Goal: Transaction & Acquisition: Purchase product/service

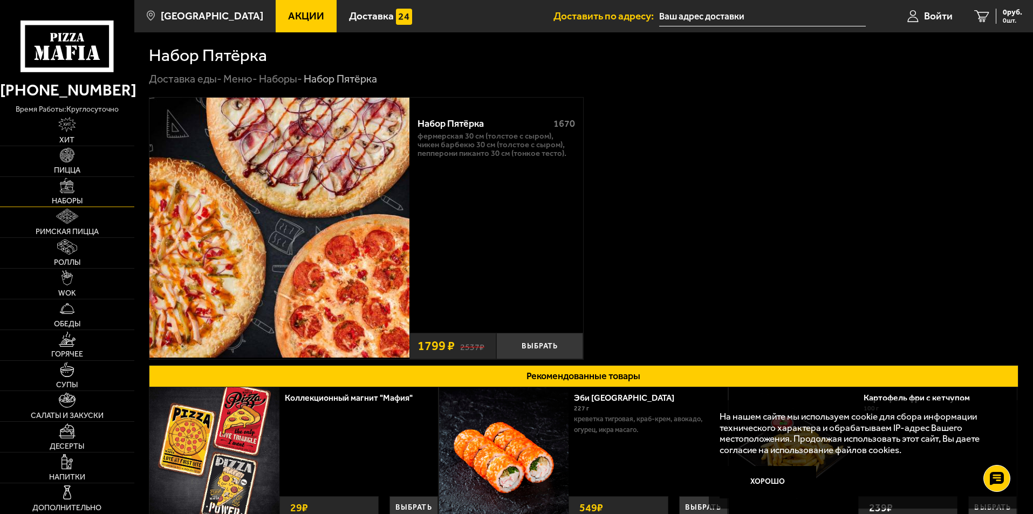
click at [66, 199] on span "Наборы" at bounding box center [67, 201] width 31 height 8
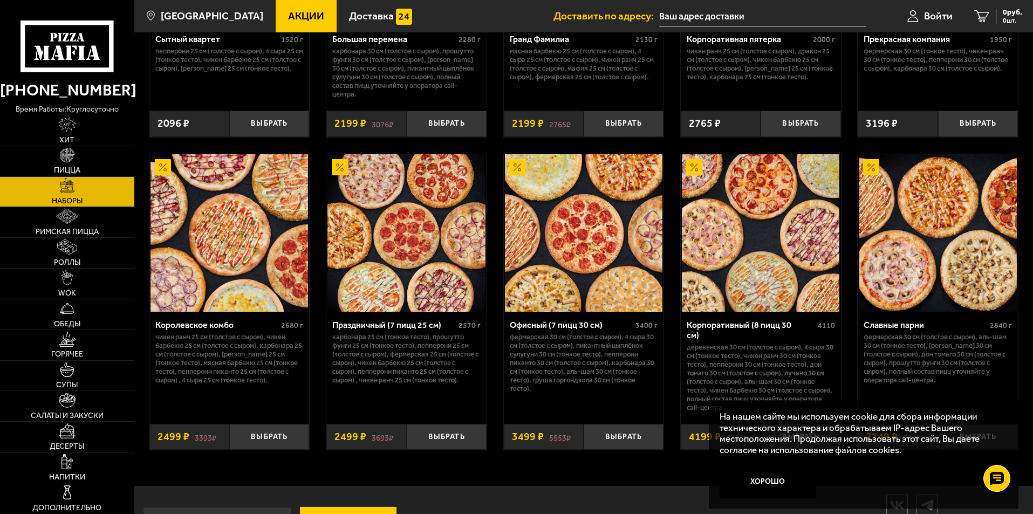
scroll to position [1633, 0]
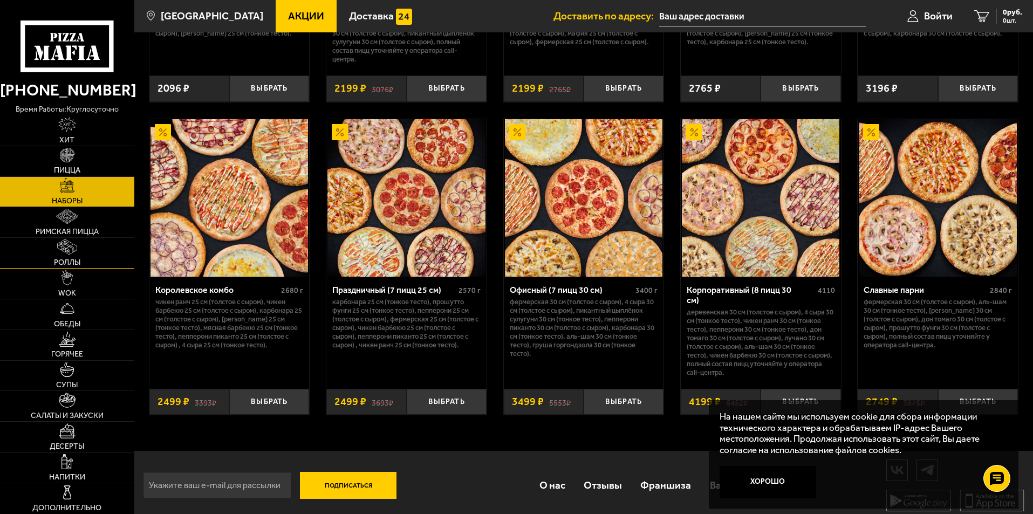
click at [71, 246] on img at bounding box center [66, 247] width 19 height 15
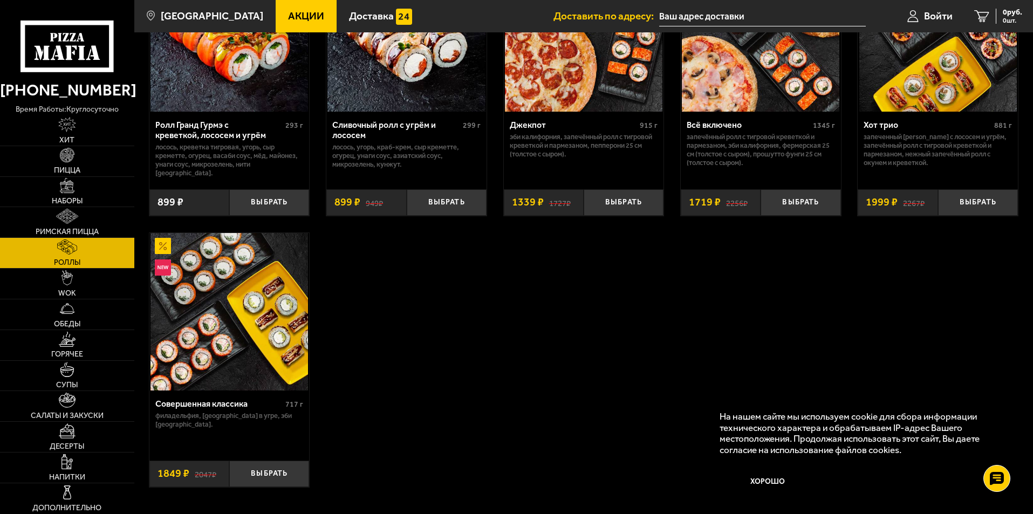
scroll to position [486, 0]
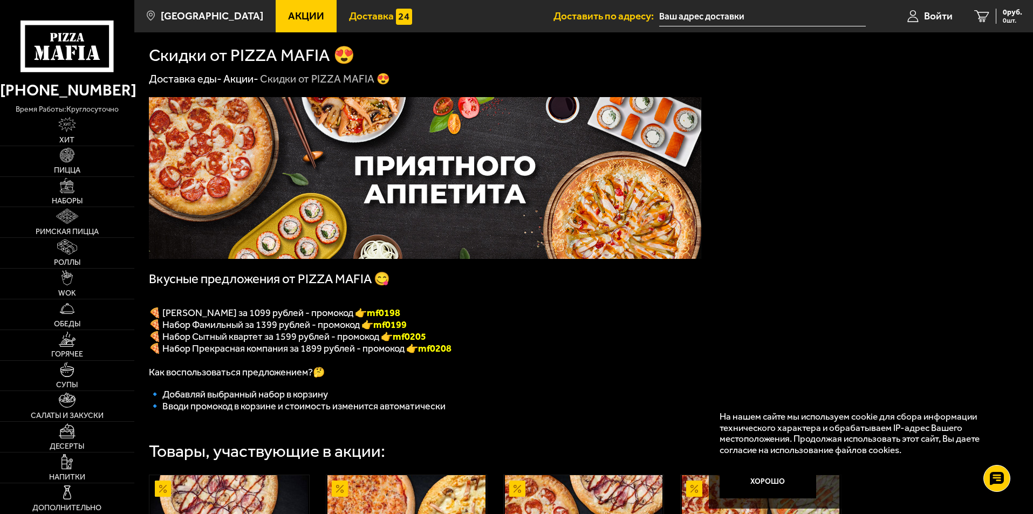
click at [349, 11] on span "Доставка" at bounding box center [371, 16] width 45 height 10
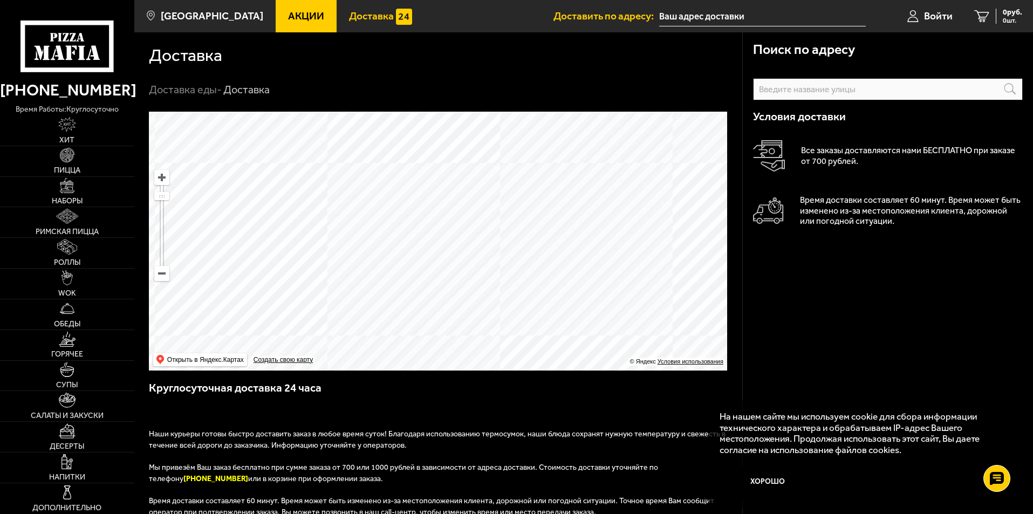
click at [415, 182] on ymaps at bounding box center [438, 241] width 578 height 259
type input "[STREET_ADDRESS]"
